Goal: Check status: Check status

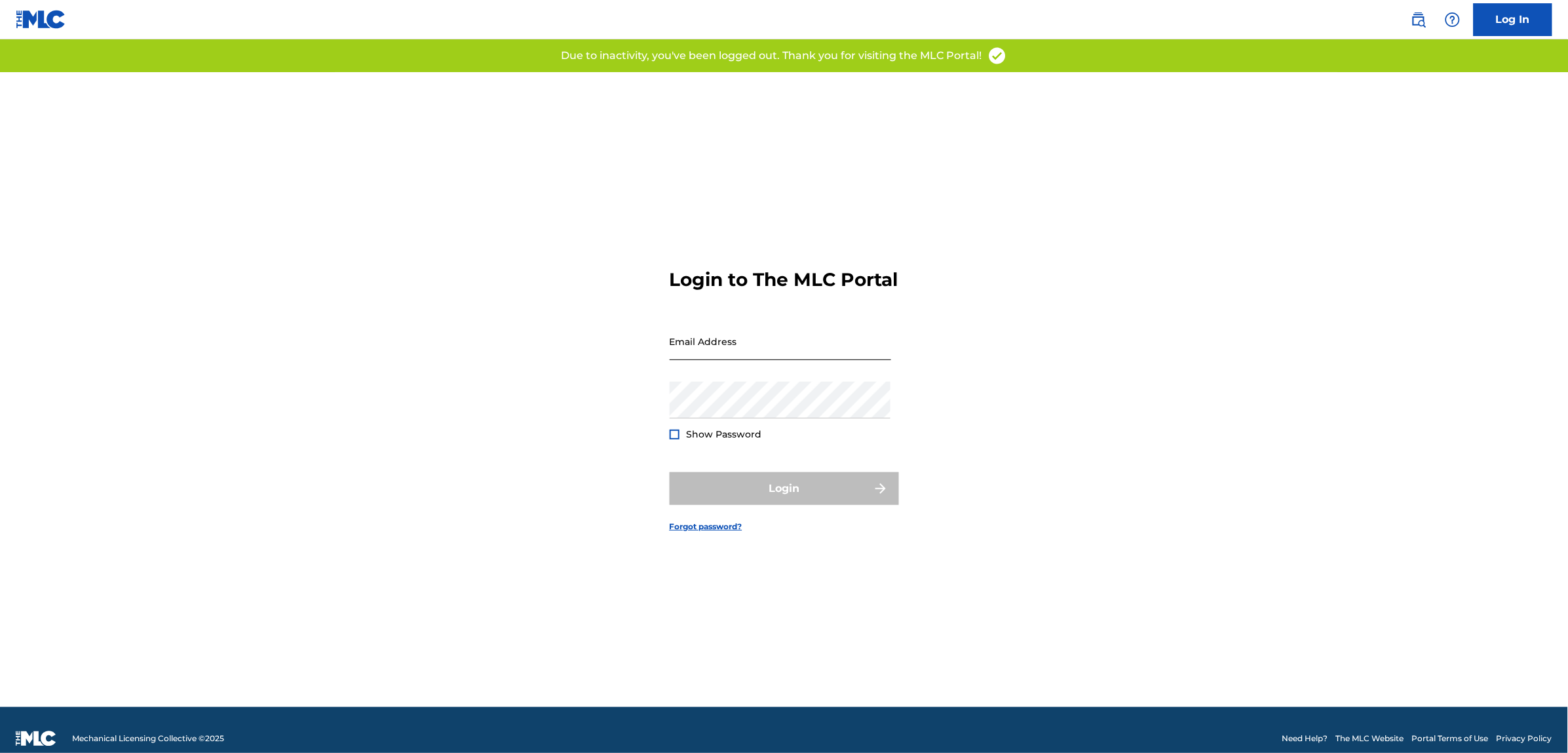
click at [685, 353] on input "Email Address" at bounding box center [780, 341] width 221 height 38
type input "[PERSON_NAME][EMAIL_ADDRESS][PERSON_NAME][DOMAIN_NAME]"
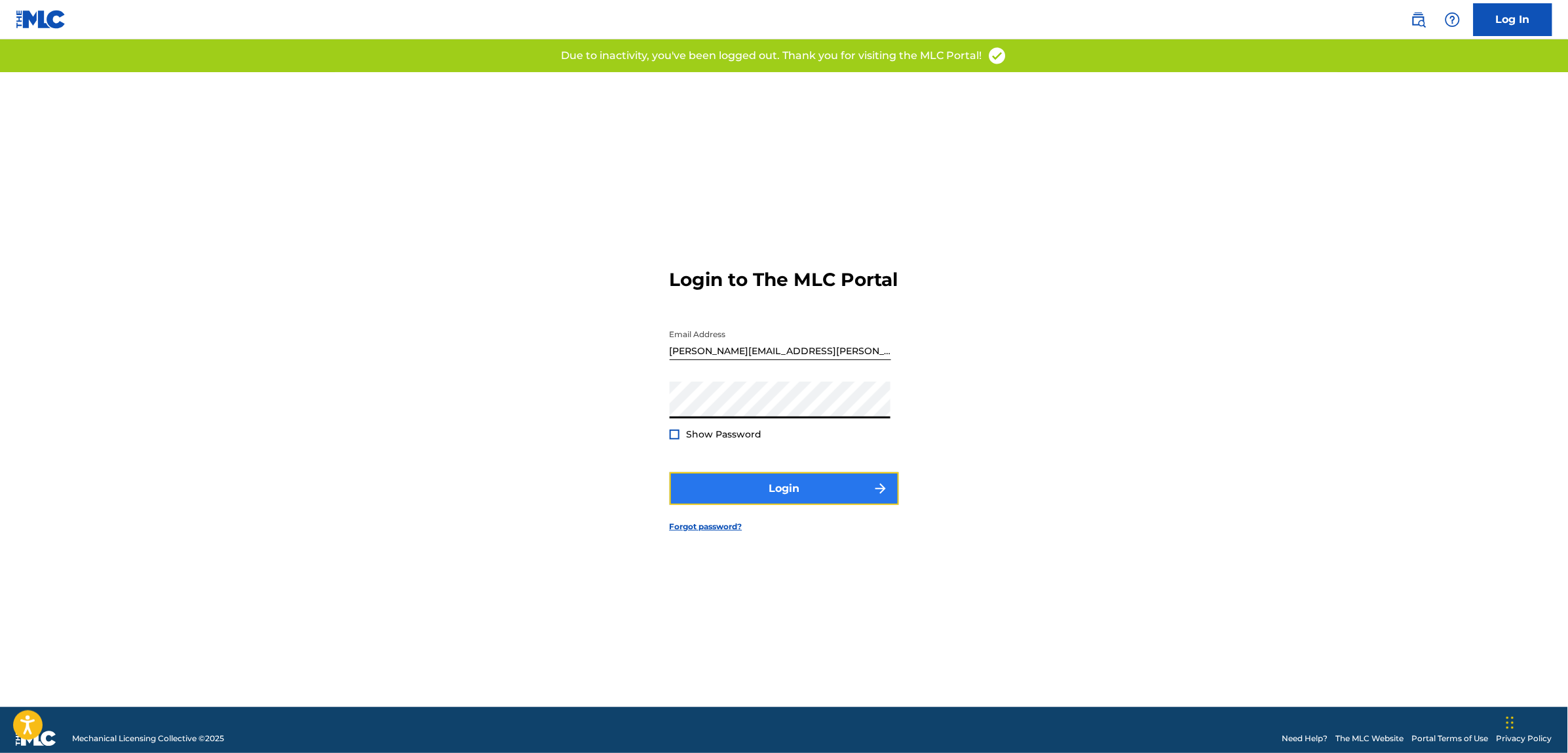
click at [752, 489] on button "Login" at bounding box center [784, 488] width 229 height 33
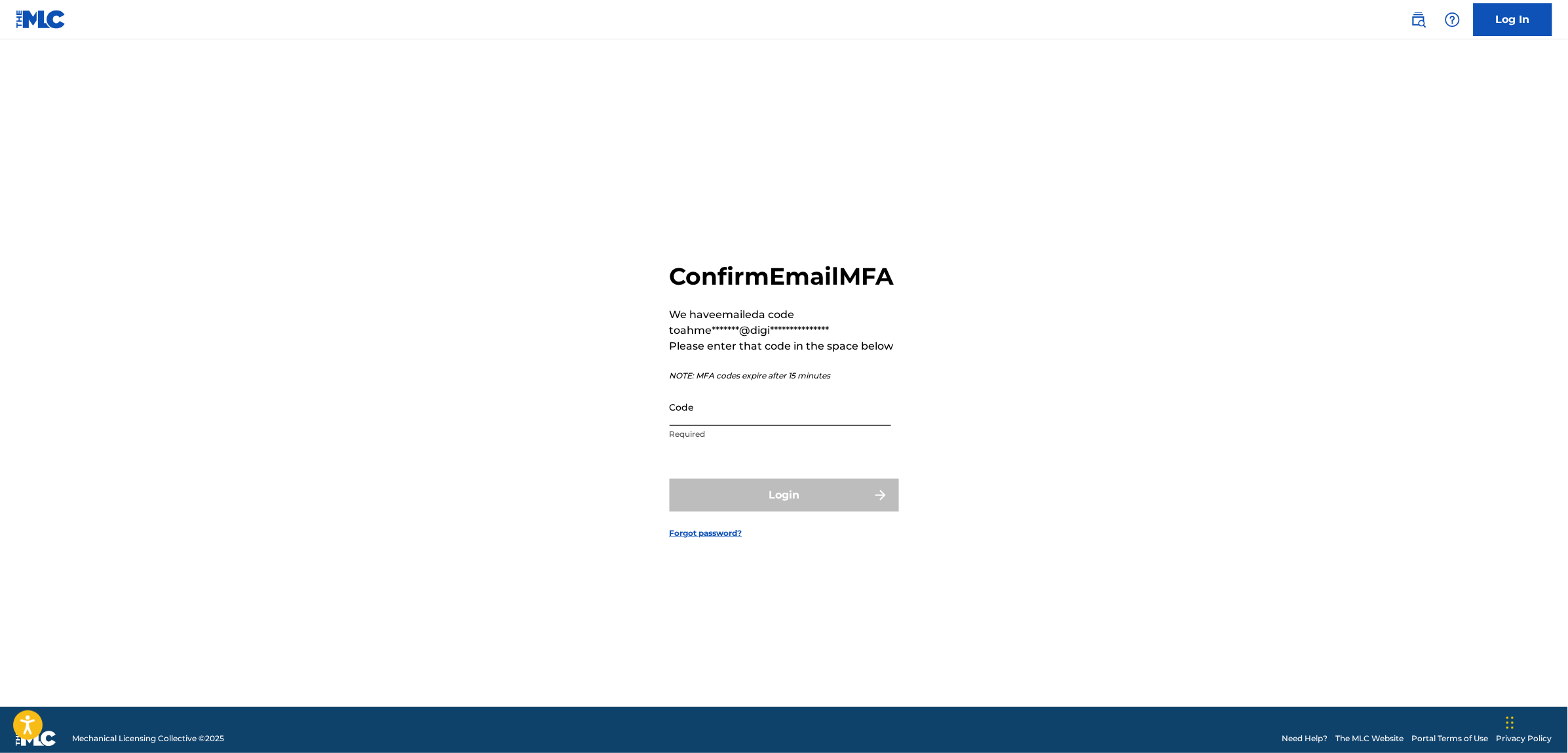
click at [753, 426] on input "Code" at bounding box center [780, 406] width 221 height 38
paste input "651936"
type input "651936"
click at [798, 511] on button "Login" at bounding box center [784, 494] width 229 height 33
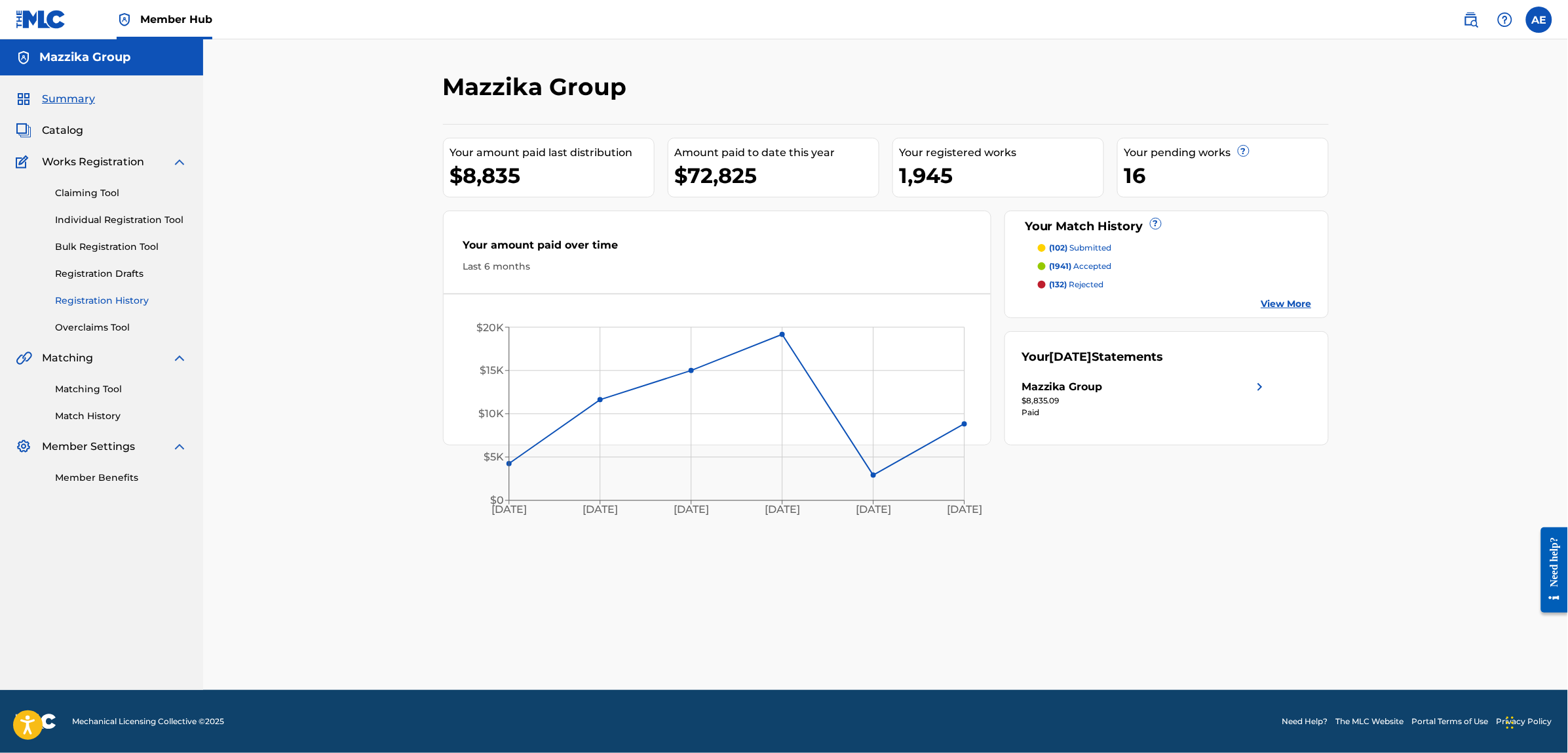
click at [91, 301] on link "Registration History" at bounding box center [122, 301] width 133 height 13
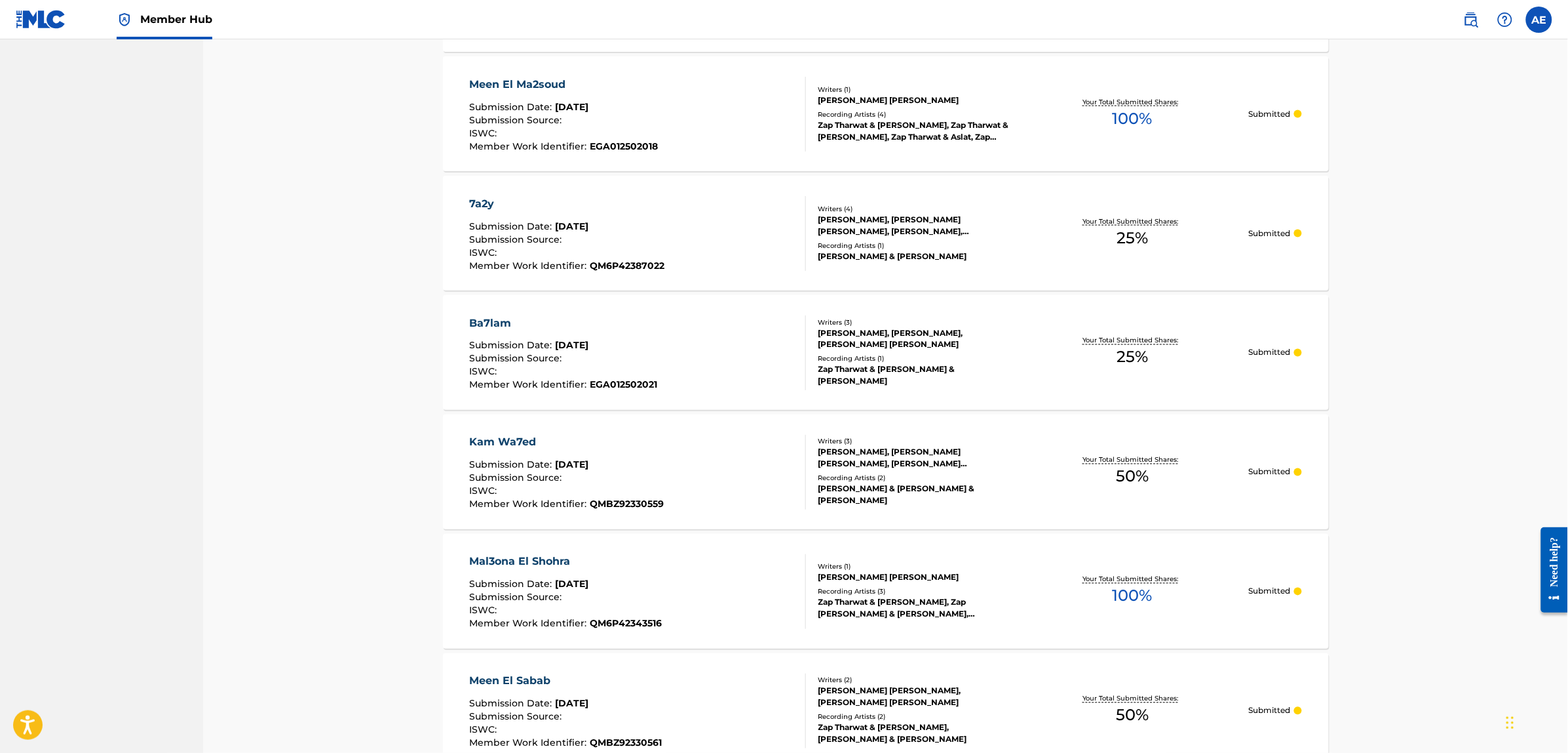
scroll to position [738, 0]
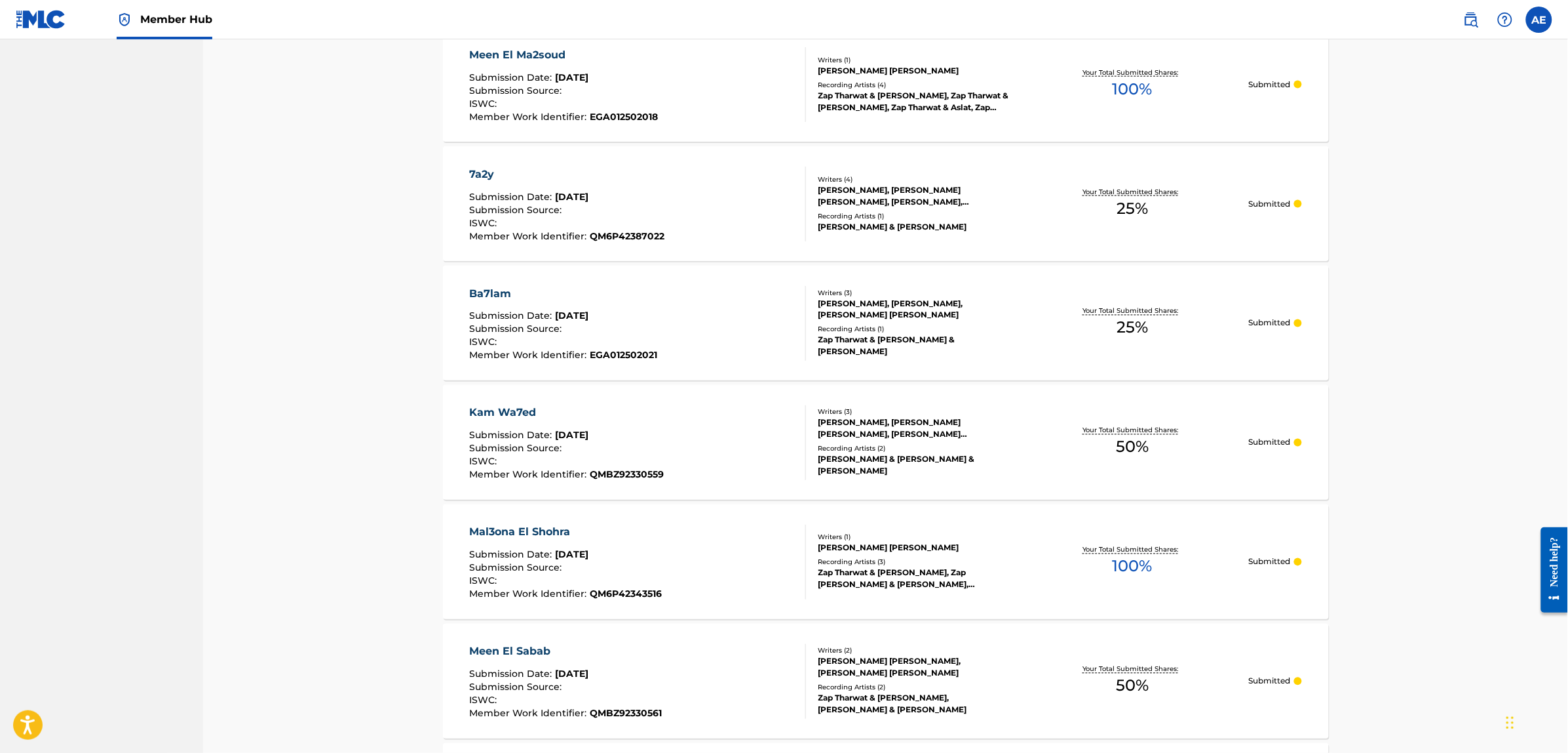
click at [480, 293] on div "Ba7lam" at bounding box center [563, 294] width 188 height 16
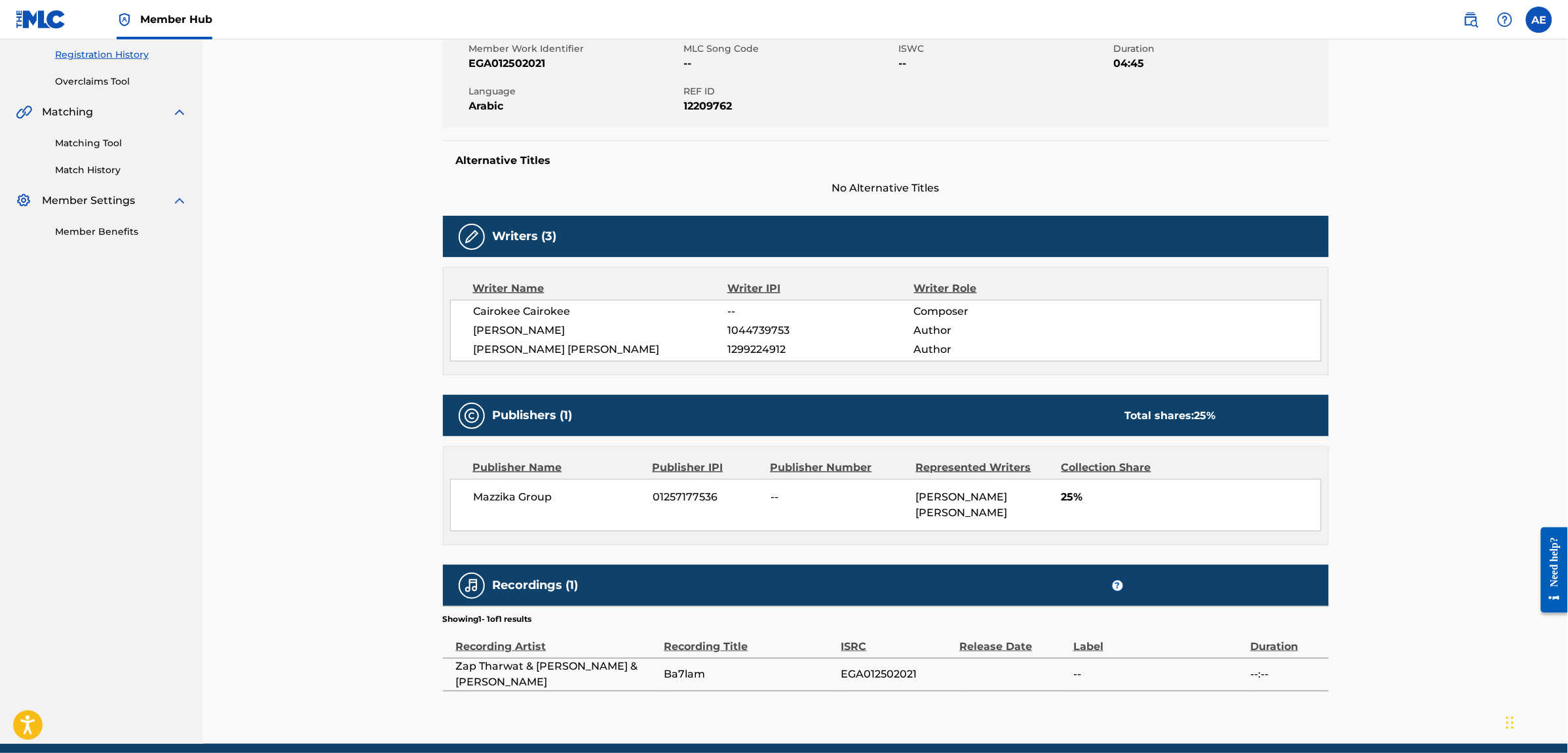
scroll to position [301, 0]
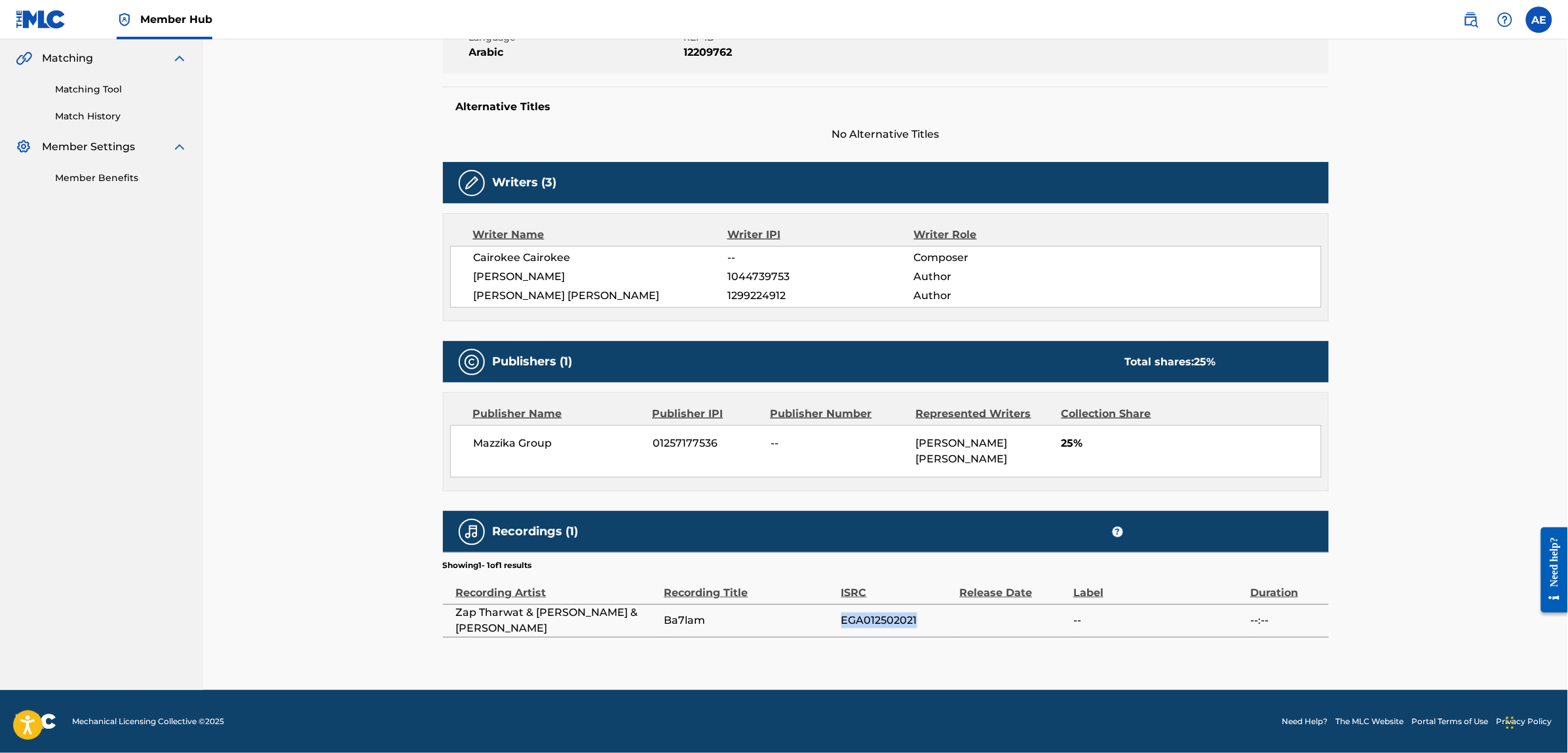
drag, startPoint x: 925, startPoint y: 623, endPoint x: 796, endPoint y: 613, distance: 129.4
click at [796, 613] on tr "Zap Tharwat & [PERSON_NAME] & Cairokee Ba7lam EGA012502021 -- --:--" at bounding box center [886, 620] width 886 height 33
click at [794, 567] on section "Showing 1 - 1 of 1 results" at bounding box center [886, 562] width 886 height 19
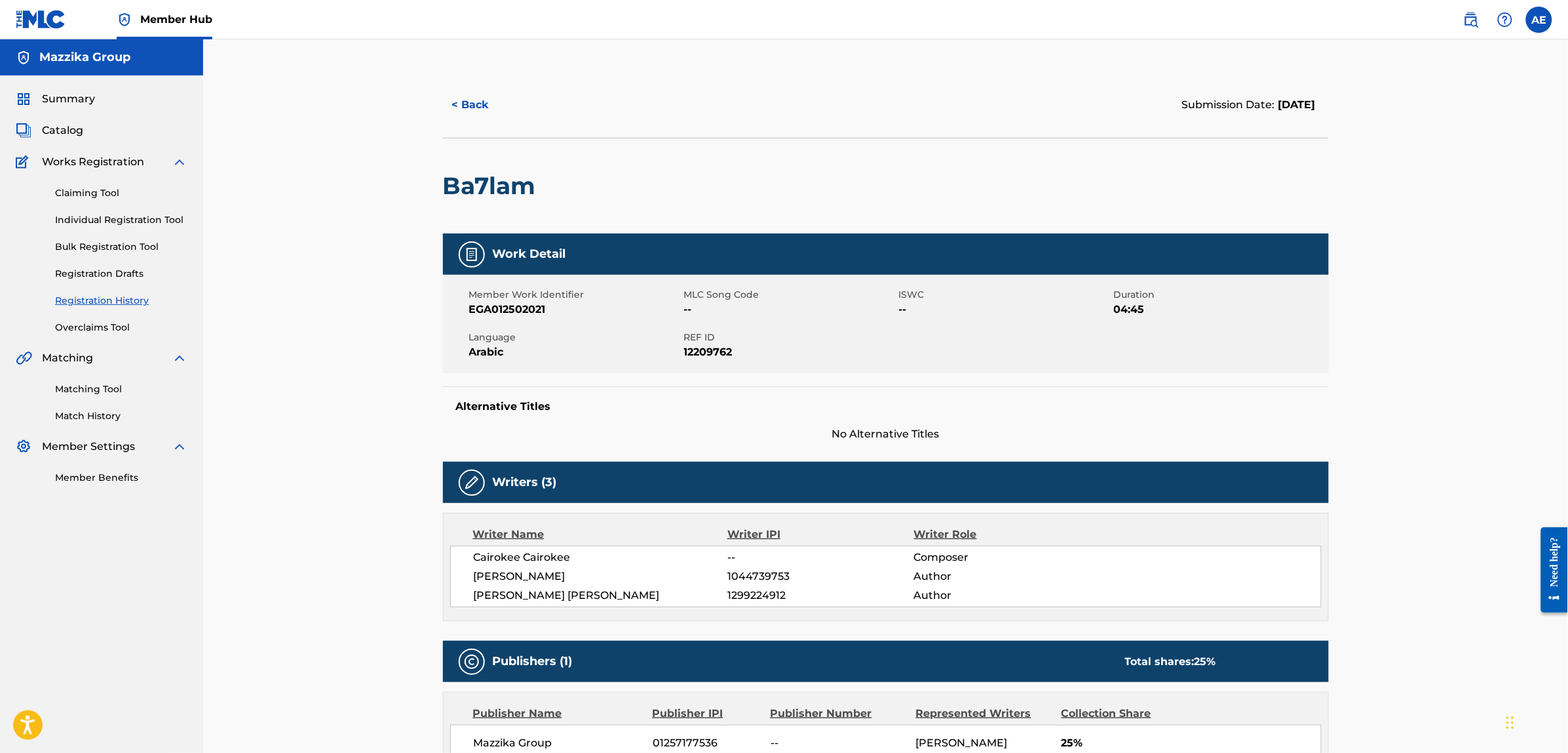
click at [800, 410] on h5 "Alternative Titles" at bounding box center [886, 406] width 860 height 13
click at [699, 424] on div "Alternative Titles No Alternative Titles" at bounding box center [886, 414] width 886 height 55
